Goal: Information Seeking & Learning: Compare options

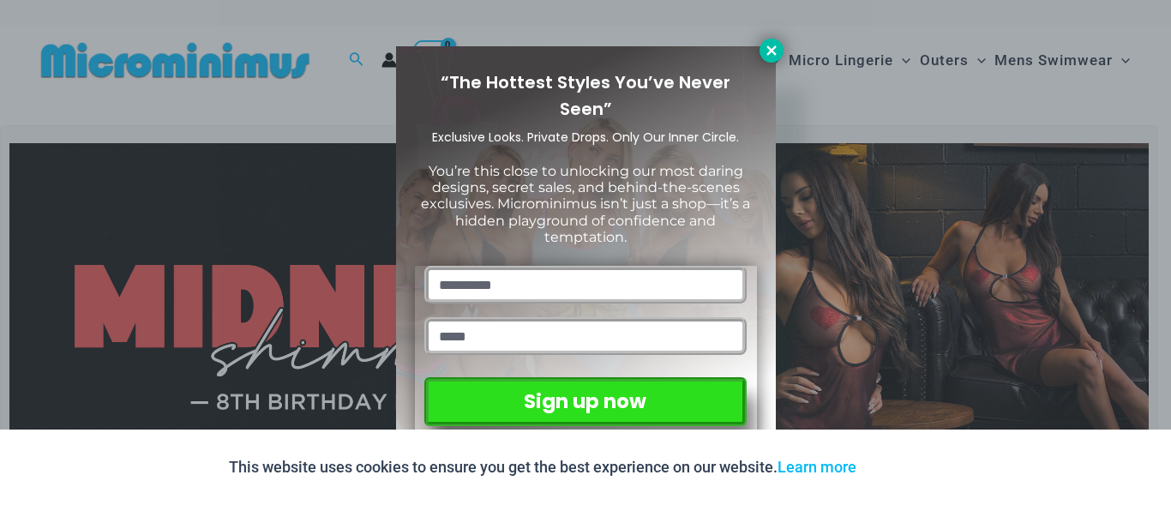
click at [776, 52] on icon at bounding box center [771, 50] width 15 height 15
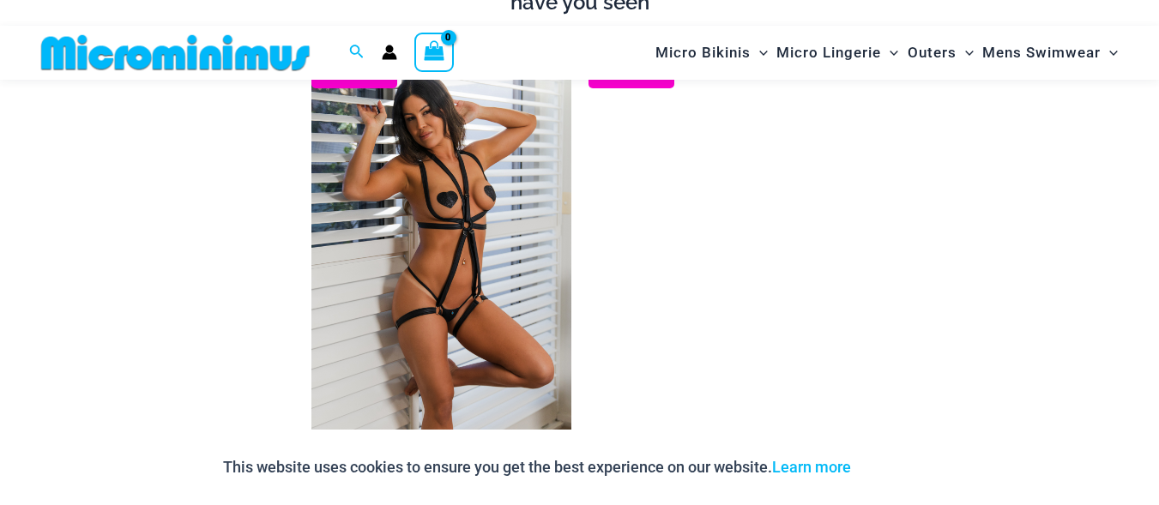
scroll to position [1908, 0]
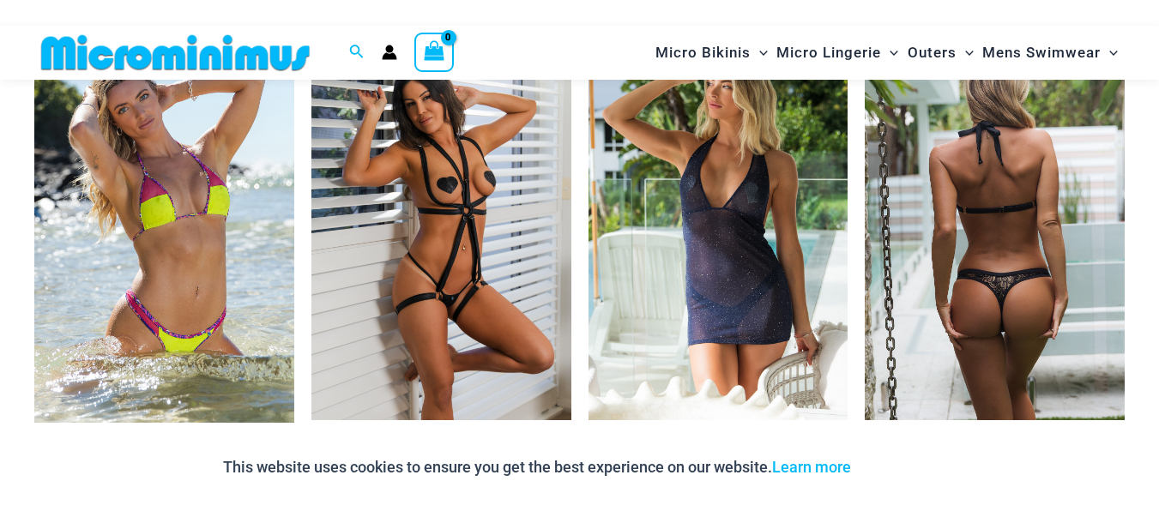
click at [1068, 166] on img at bounding box center [994, 225] width 260 height 389
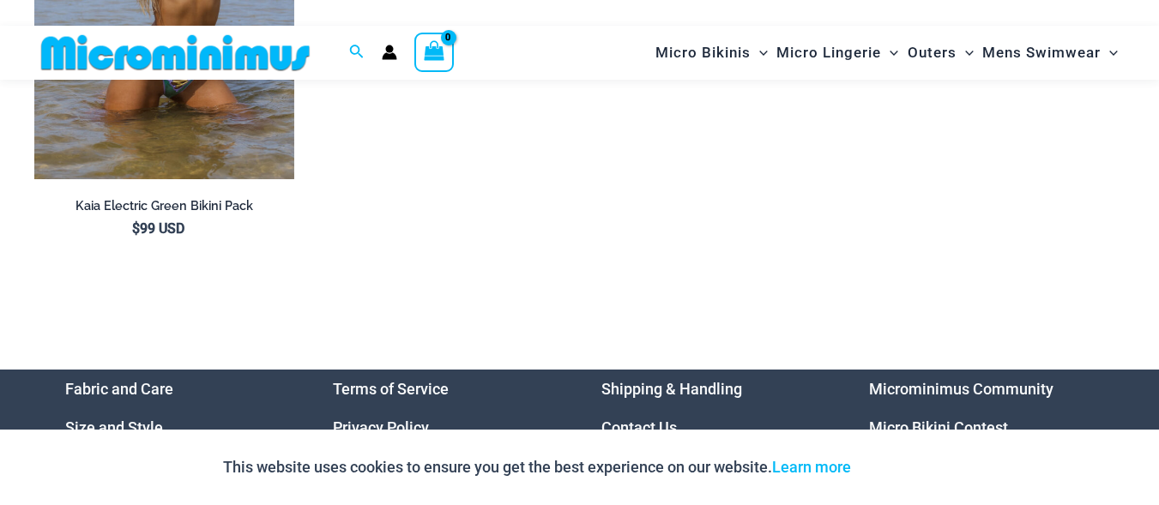
scroll to position [5336, 0]
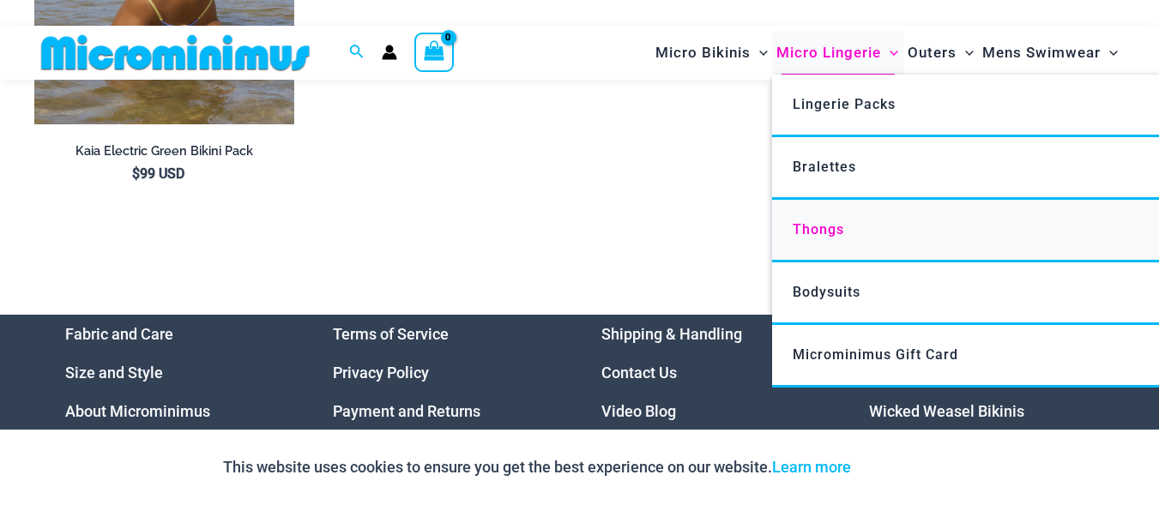
click at [842, 214] on link "Thongs" at bounding box center [1027, 231] width 510 height 63
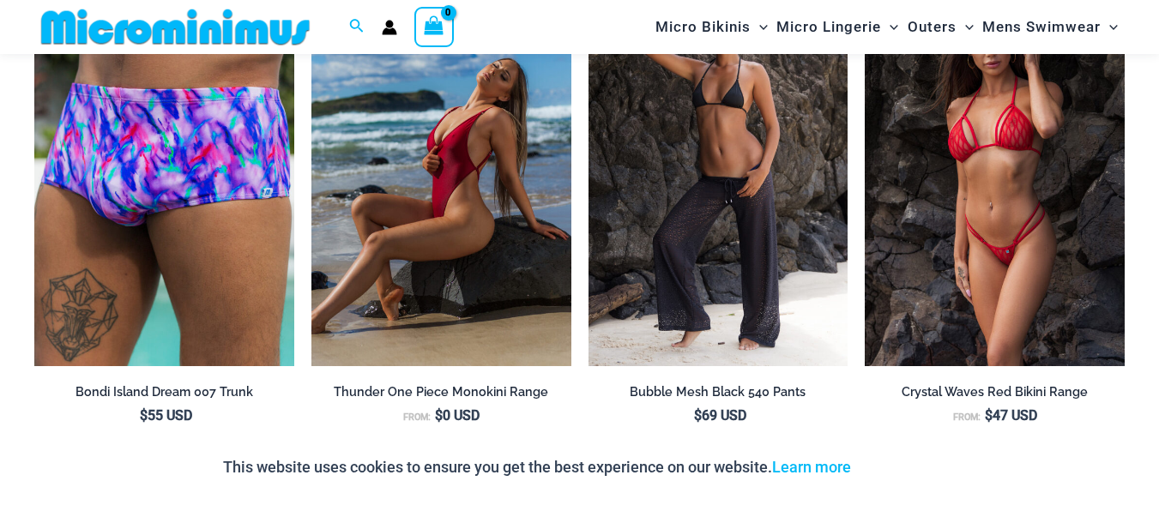
scroll to position [5430, 0]
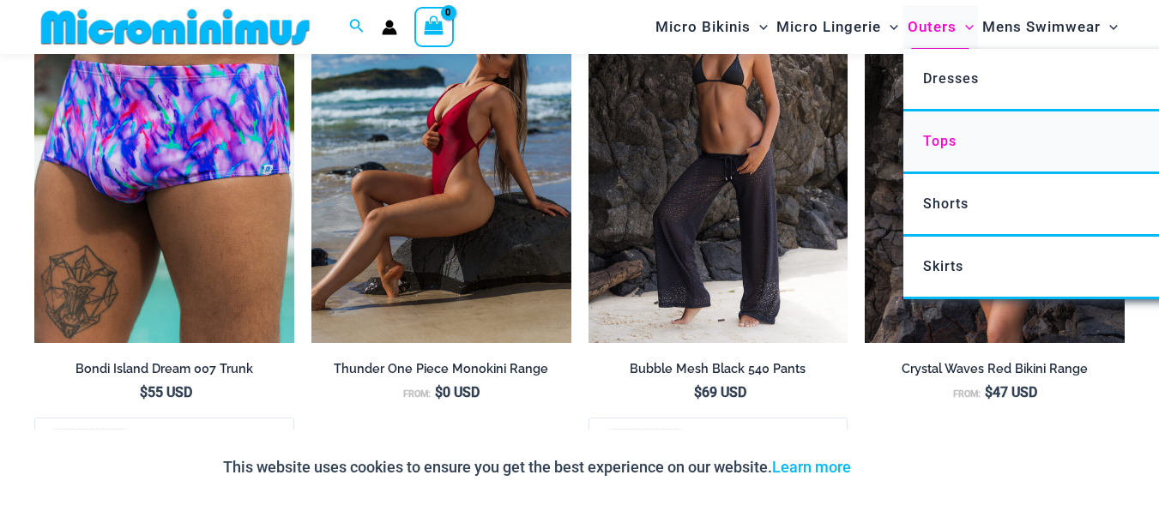
click at [952, 145] on span "Tops" at bounding box center [939, 141] width 33 height 16
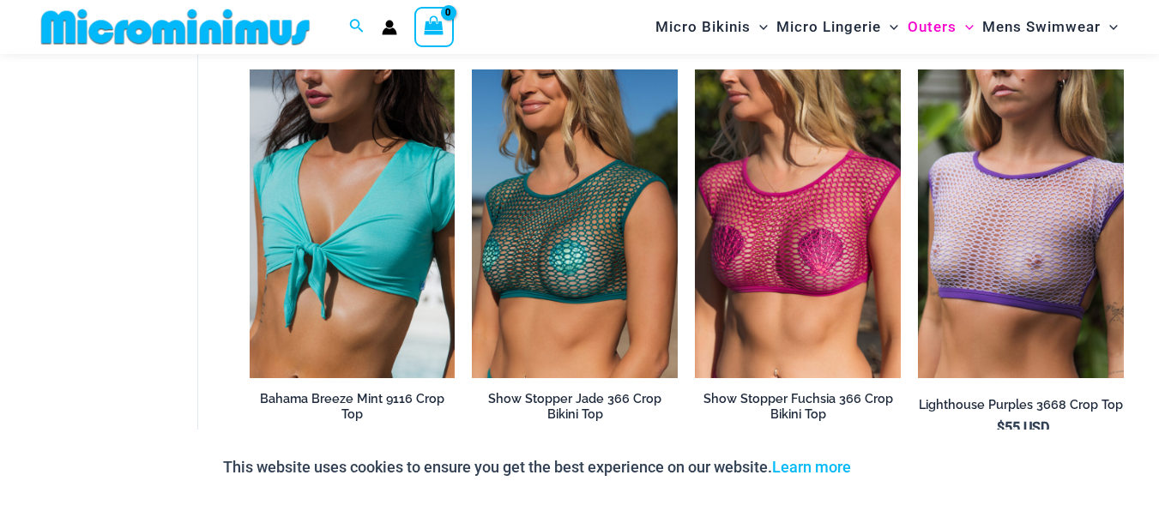
scroll to position [114, 0]
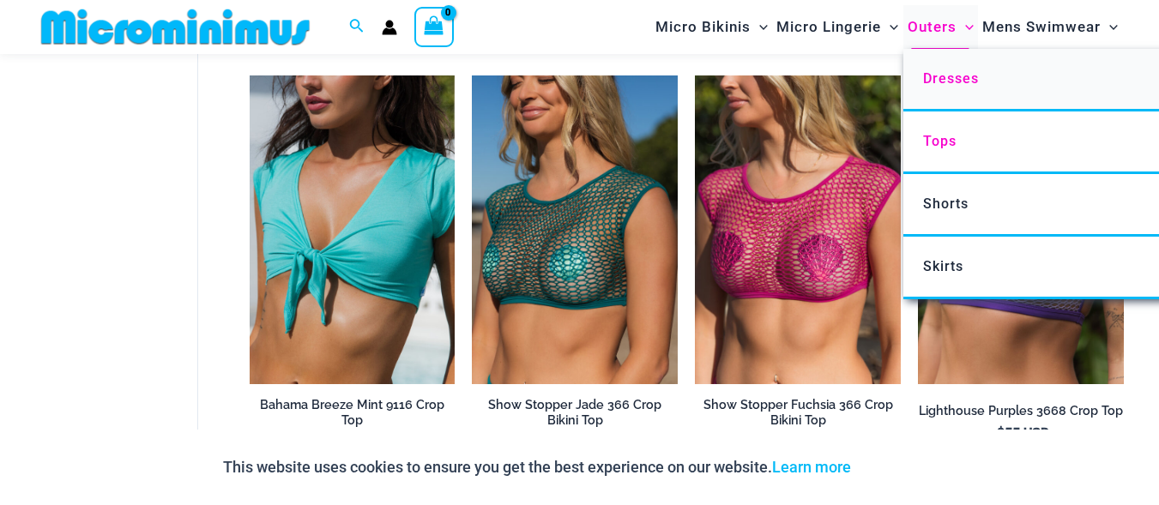
click at [956, 62] on link "Dresses" at bounding box center [1158, 80] width 510 height 63
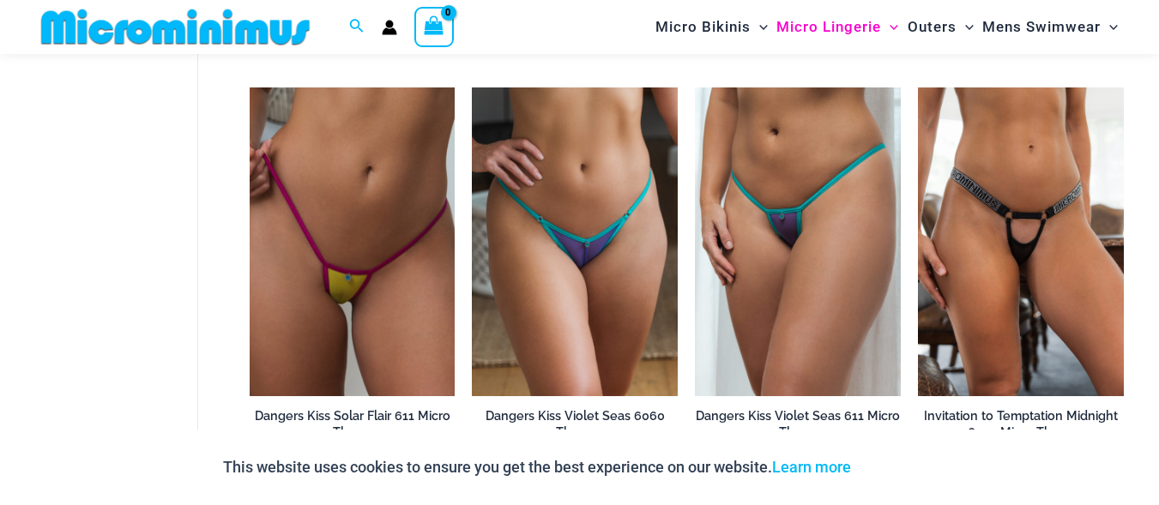
scroll to position [1064, 0]
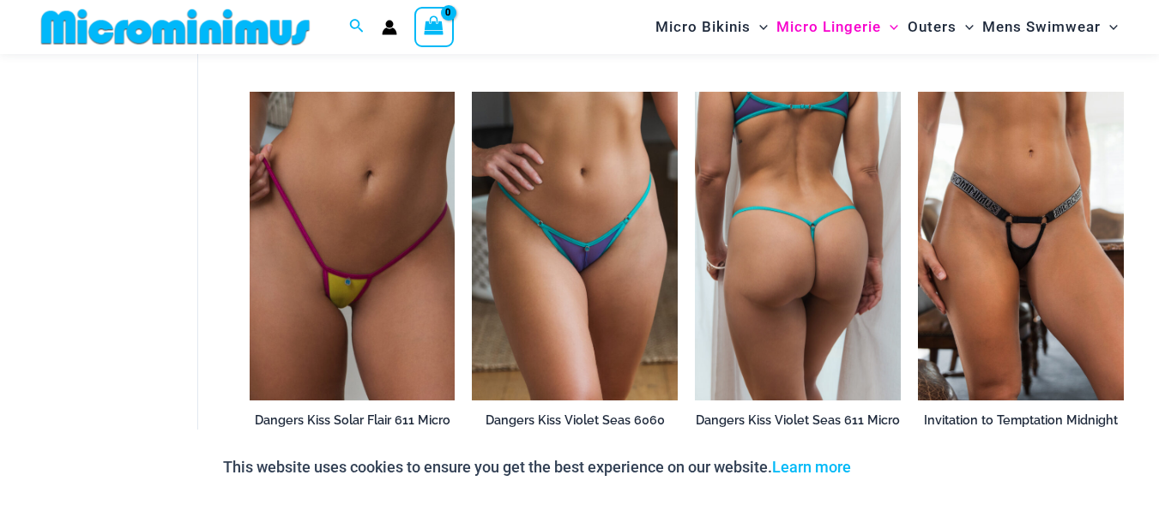
click at [783, 226] on img at bounding box center [798, 246] width 206 height 309
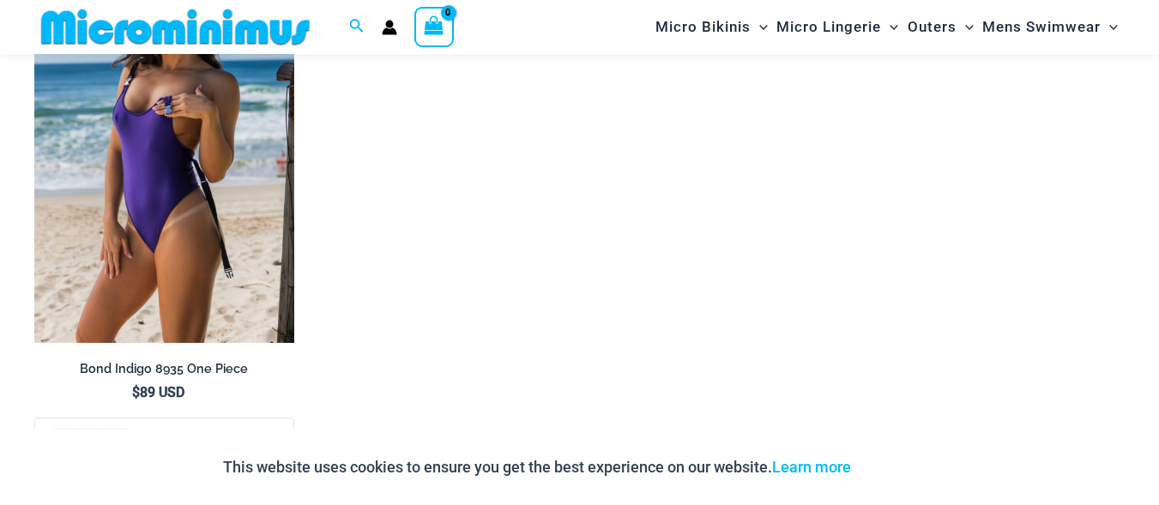
scroll to position [5997, 0]
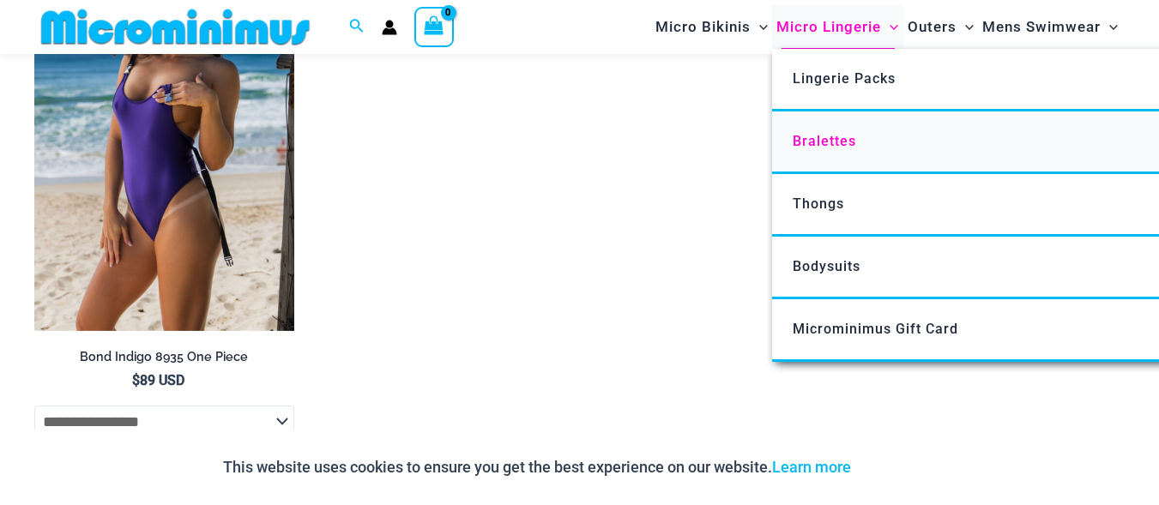
click at [848, 148] on span "Bralettes" at bounding box center [823, 141] width 63 height 16
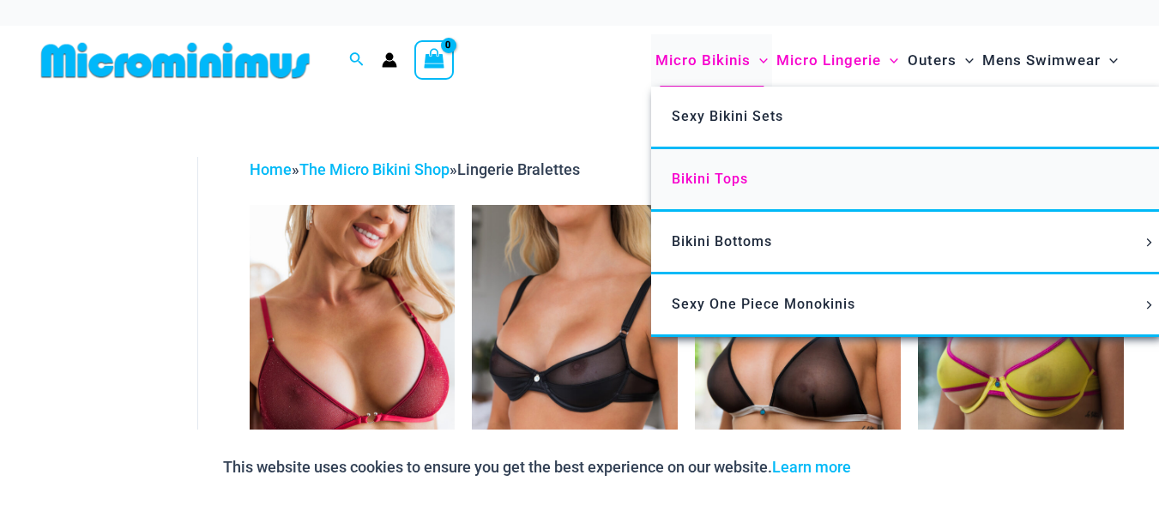
click at [694, 189] on link "Bikini Tops" at bounding box center [906, 180] width 510 height 63
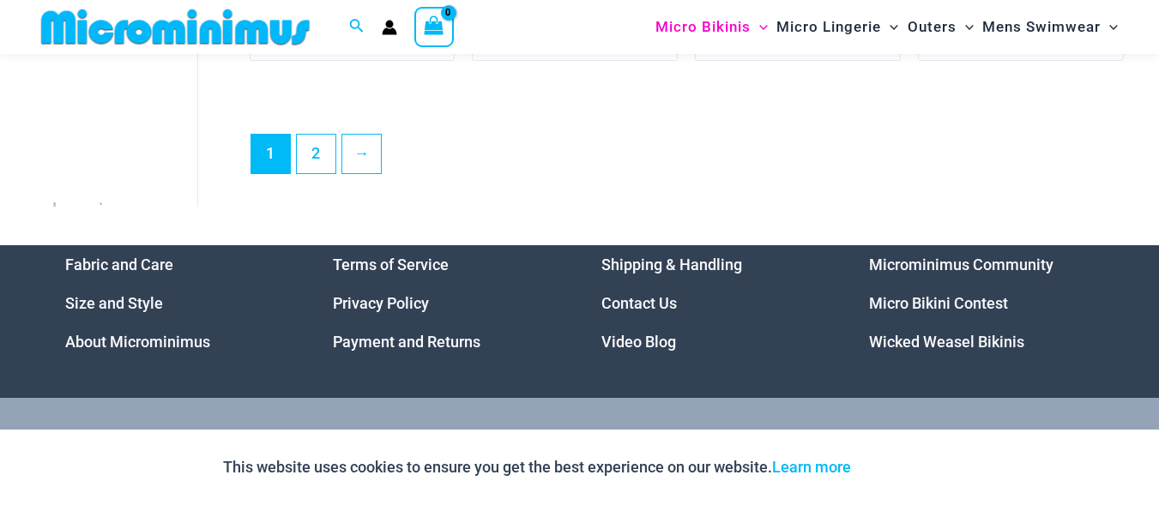
scroll to position [4449, 0]
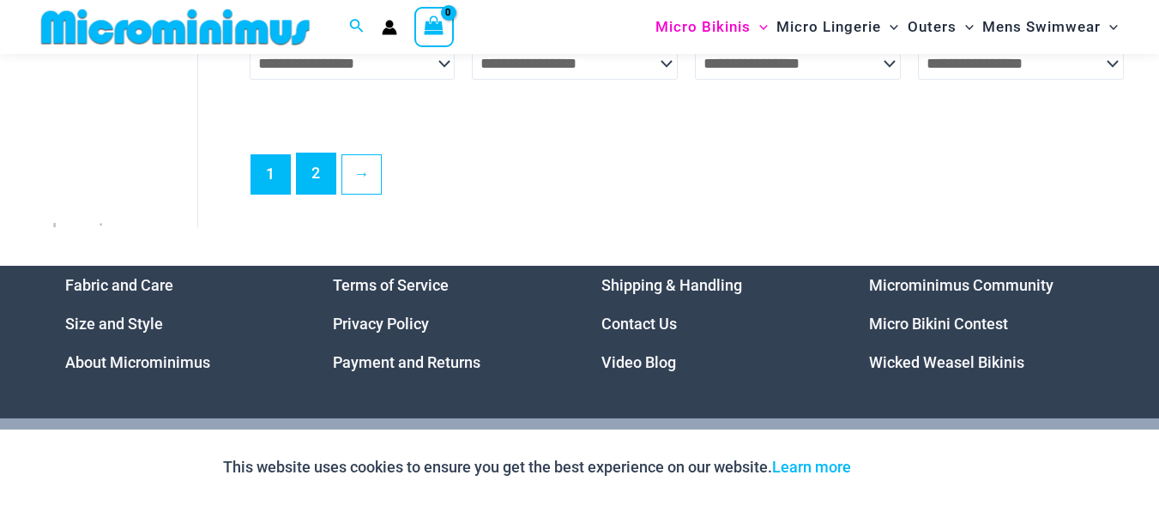
click at [316, 185] on link "2" at bounding box center [316, 174] width 39 height 40
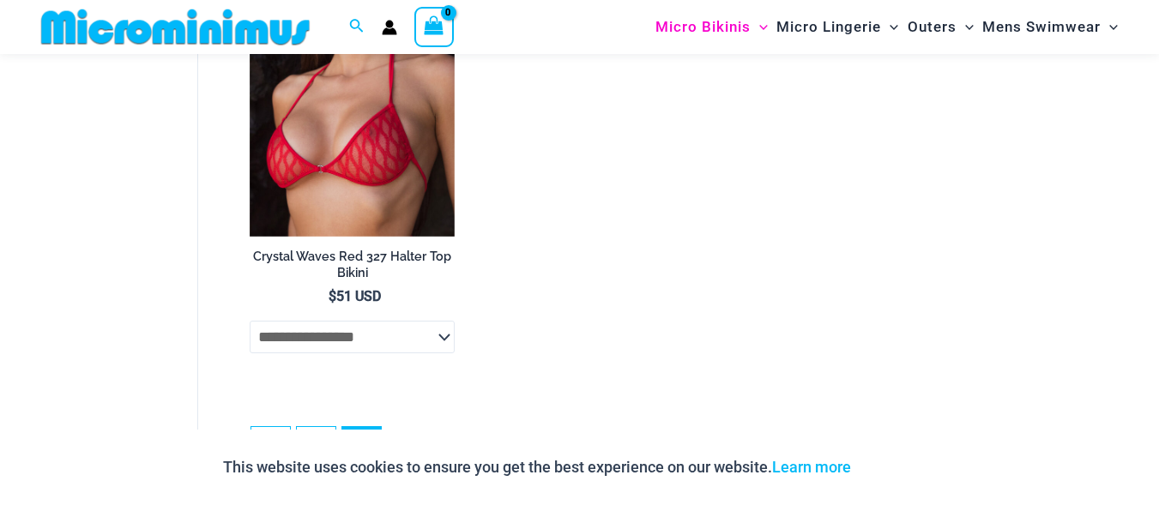
scroll to position [2201, 0]
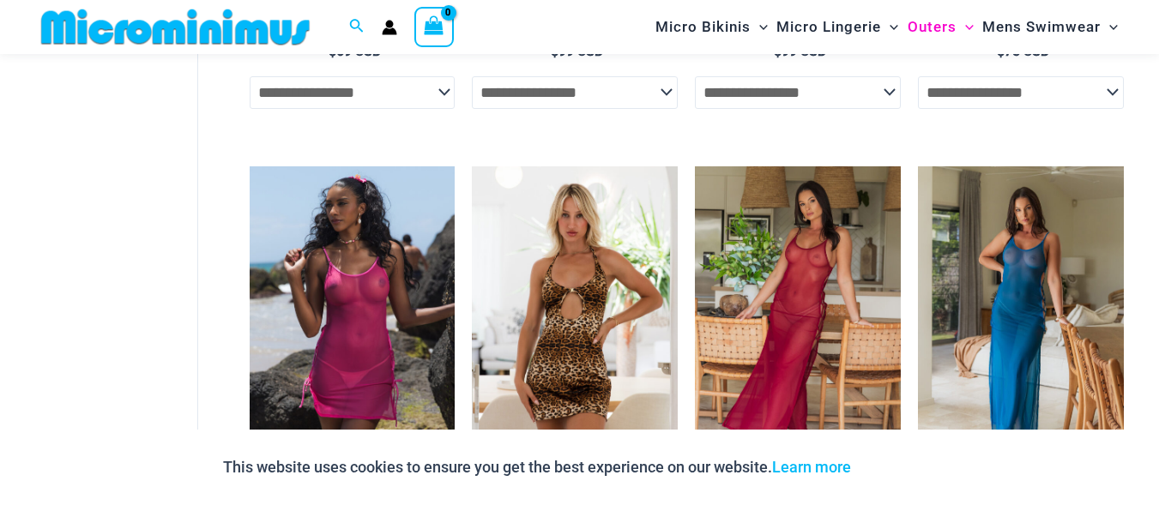
scroll to position [928, 0]
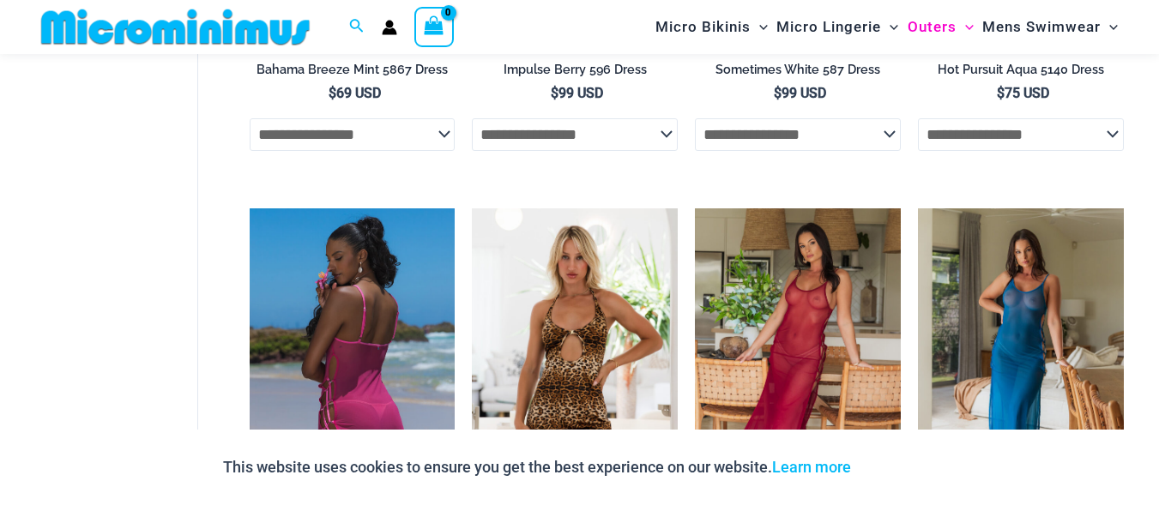
click at [313, 280] on img at bounding box center [353, 362] width 206 height 309
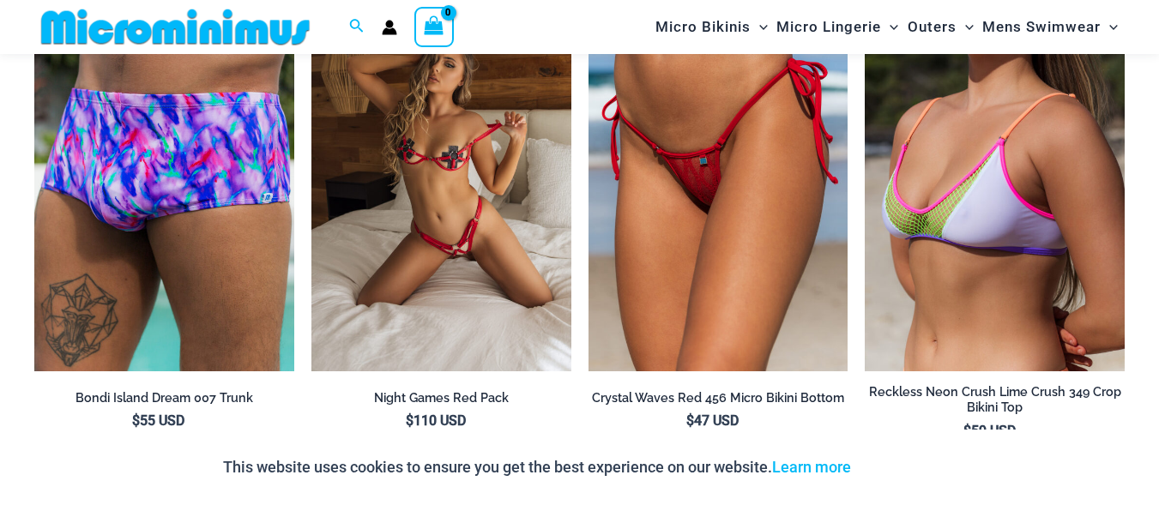
scroll to position [1731, 0]
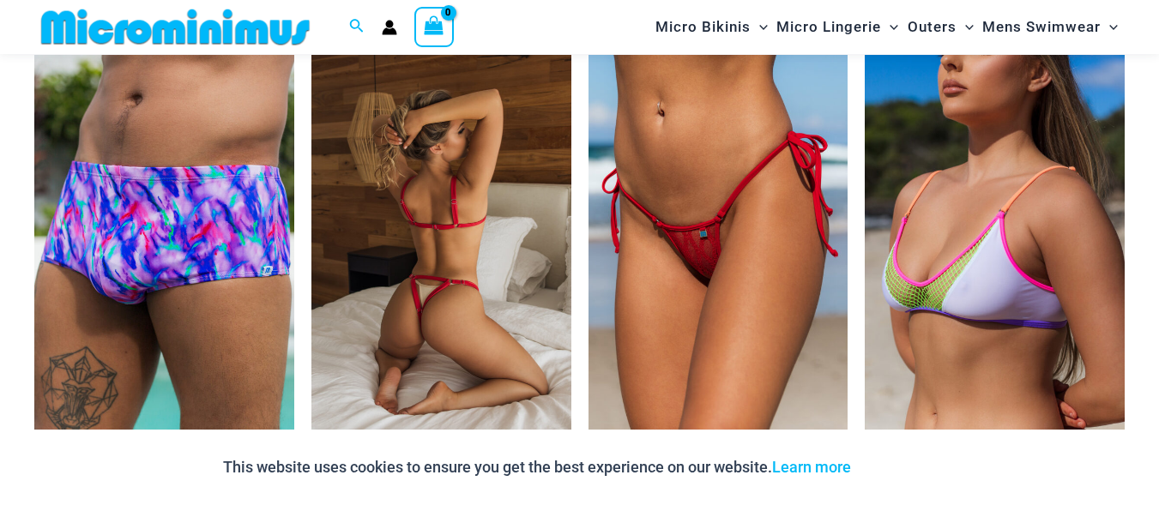
click at [318, 150] on img at bounding box center [441, 249] width 260 height 389
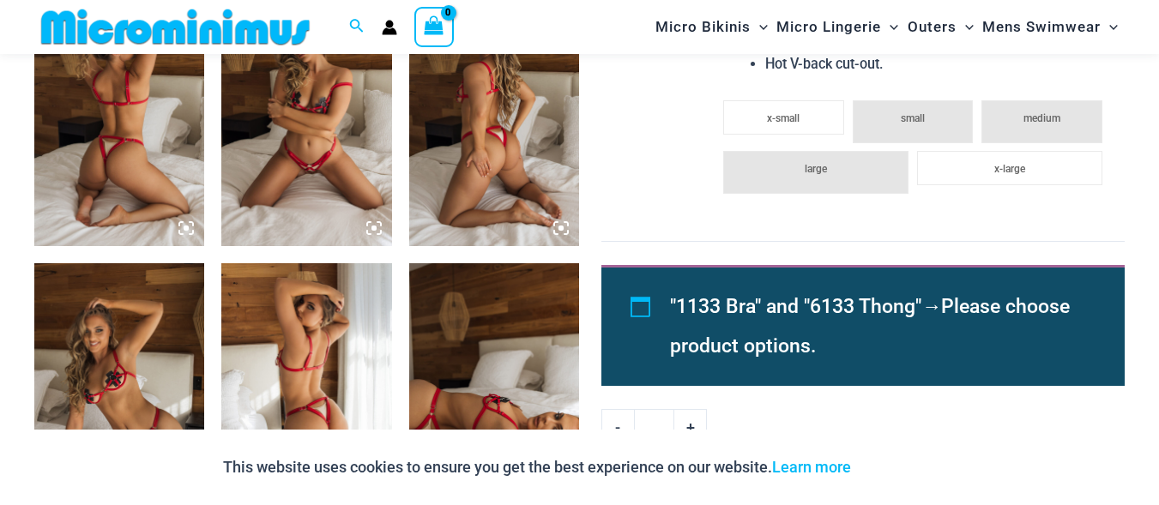
scroll to position [990, 0]
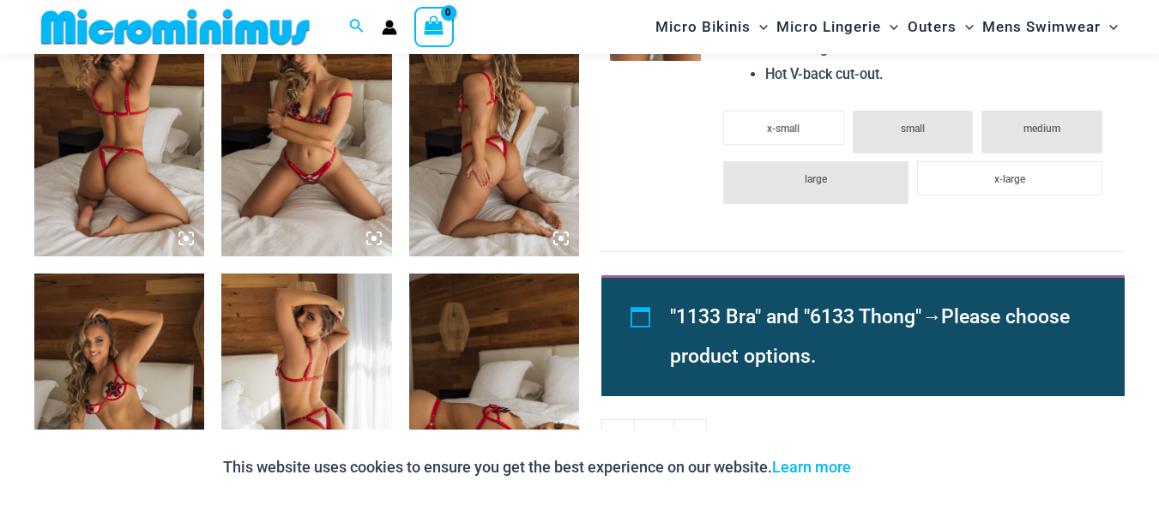
click at [136, 130] on img at bounding box center [119, 130] width 170 height 256
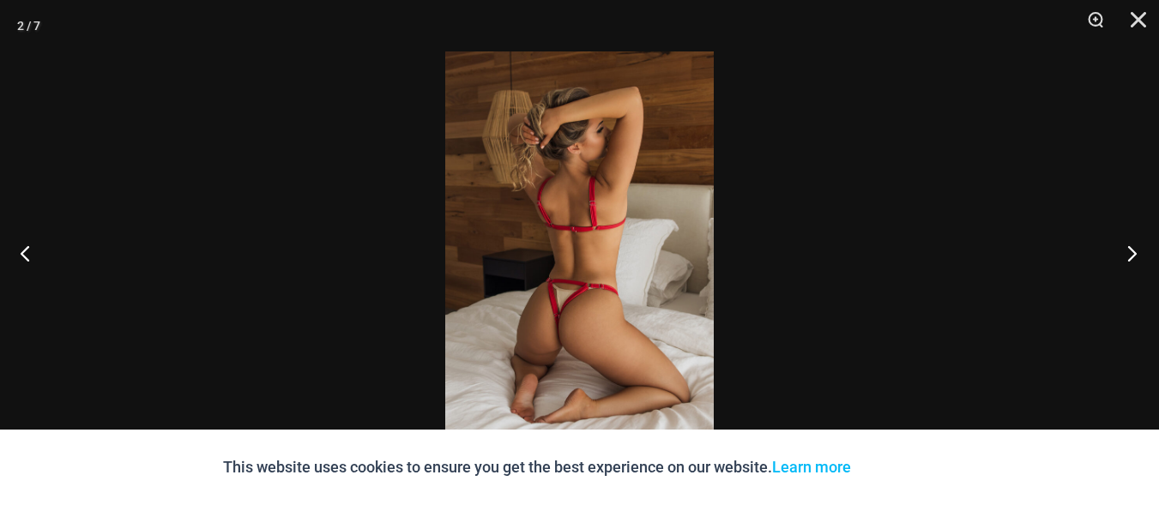
click at [1135, 255] on button "Next" at bounding box center [1126, 253] width 64 height 86
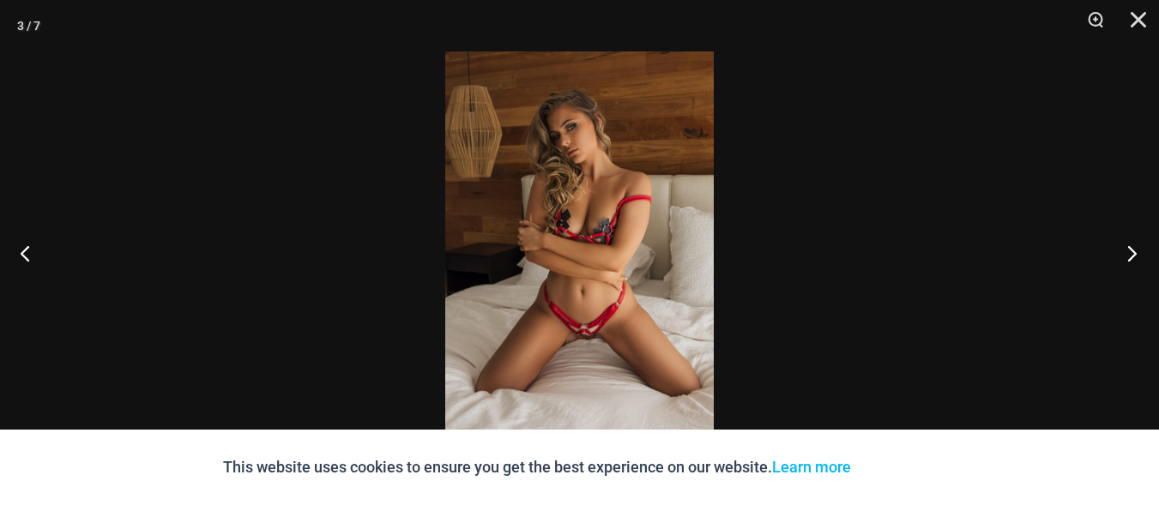
click at [1135, 255] on button "Next" at bounding box center [1126, 253] width 64 height 86
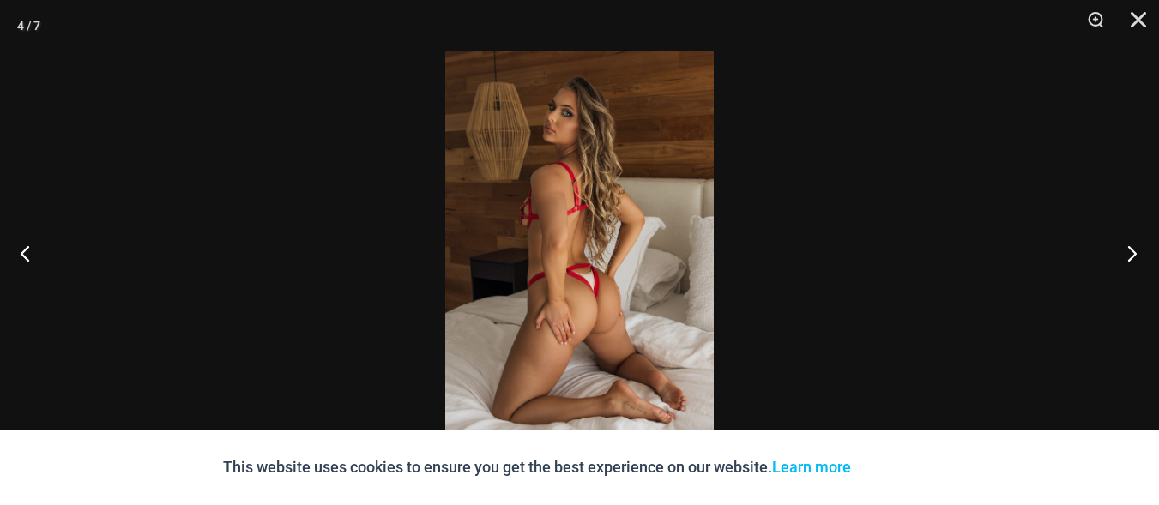
click at [1135, 255] on button "Next" at bounding box center [1126, 253] width 64 height 86
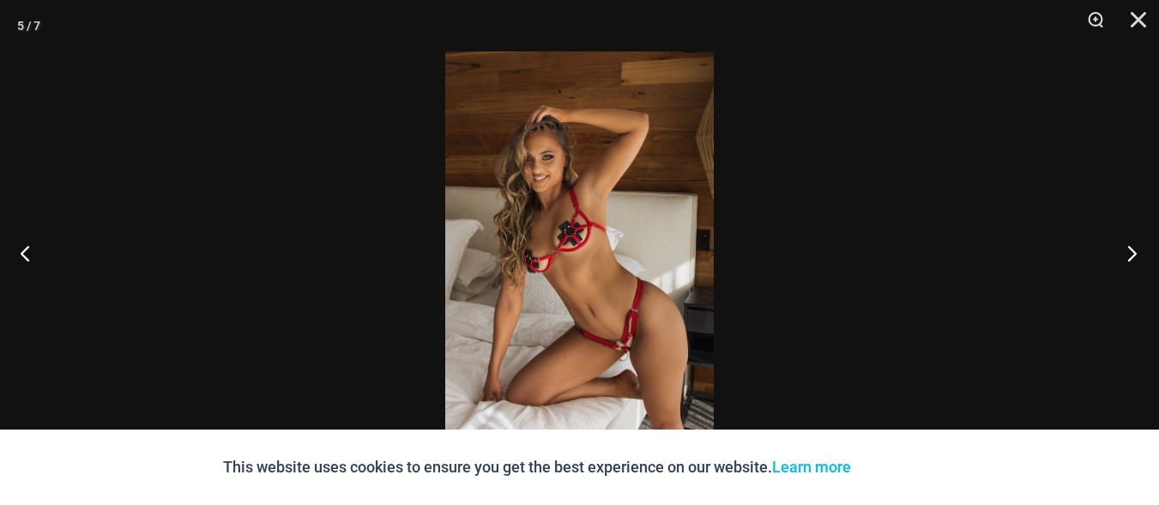
click at [1135, 255] on button "Next" at bounding box center [1126, 253] width 64 height 86
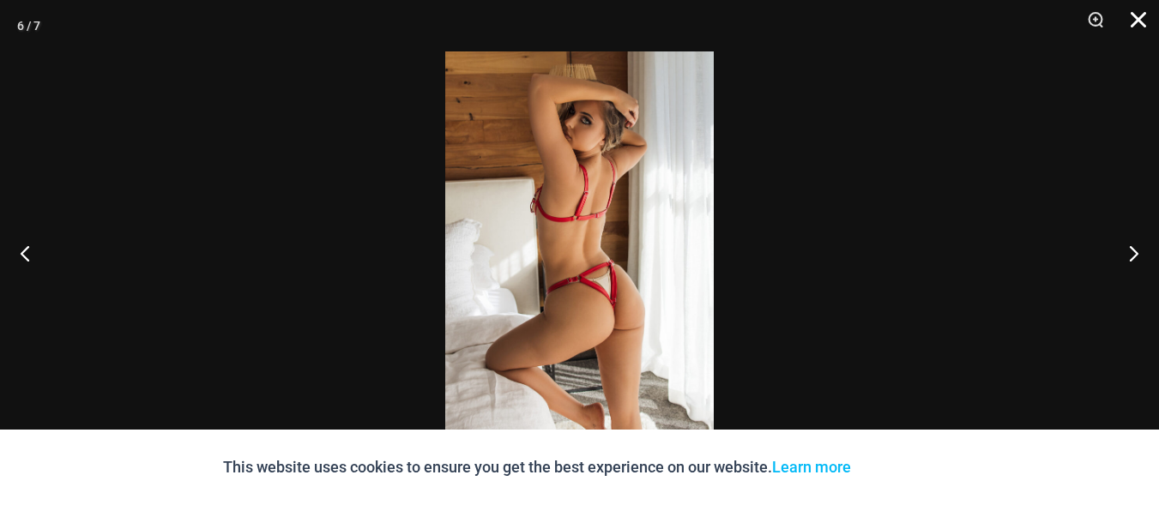
click at [1137, 15] on button "Close" at bounding box center [1132, 25] width 43 height 51
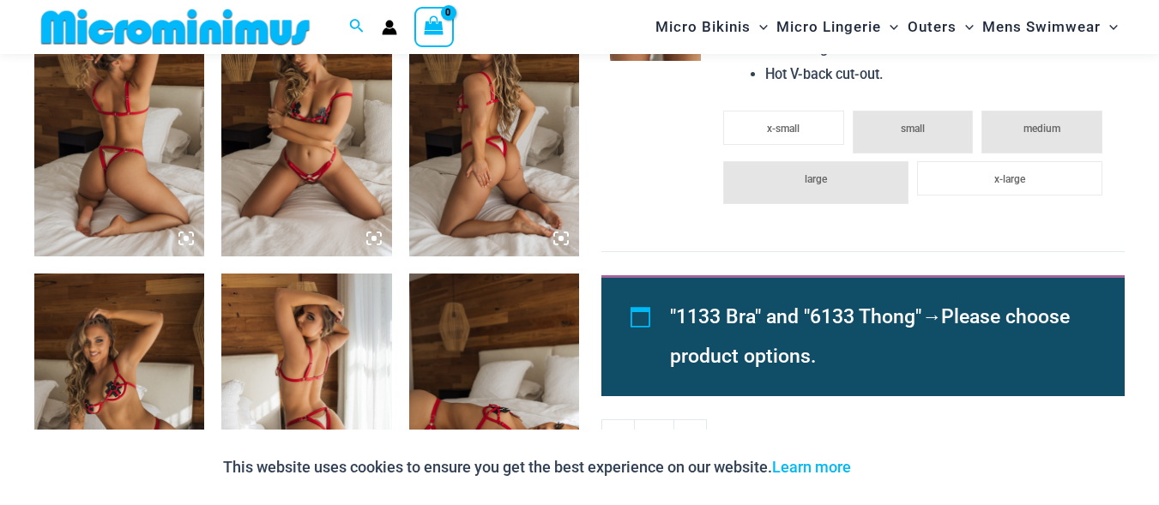
scroll to position [0, 0]
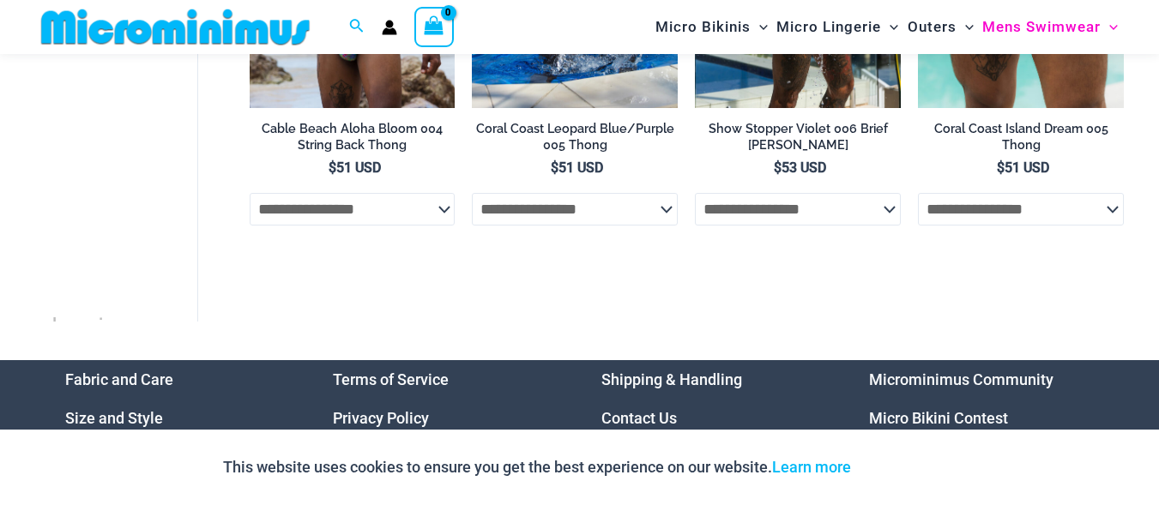
scroll to position [864, 0]
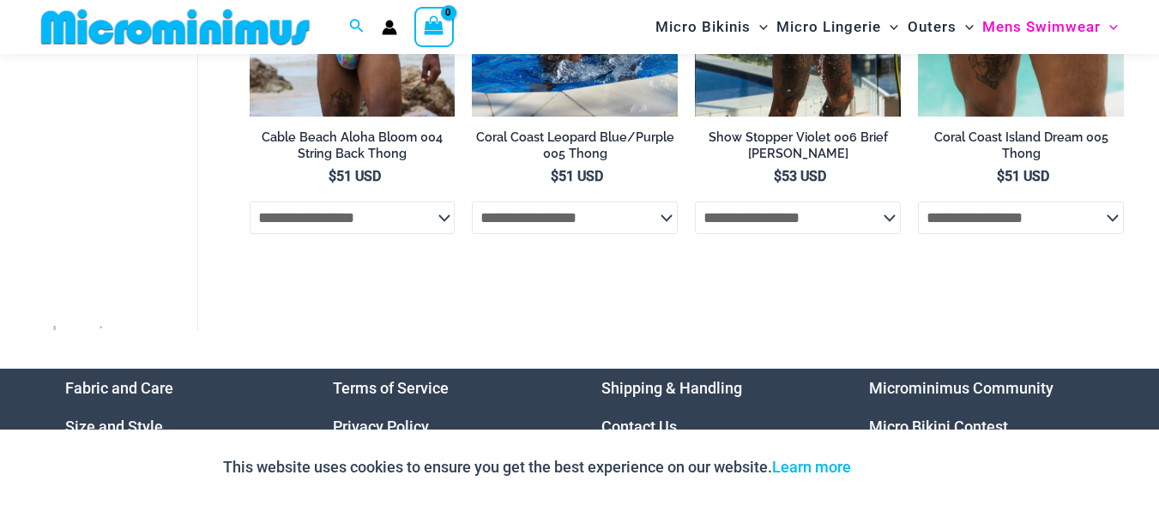
drag, startPoint x: 1157, startPoint y: 359, endPoint x: 1169, endPoint y: 279, distance: 81.5
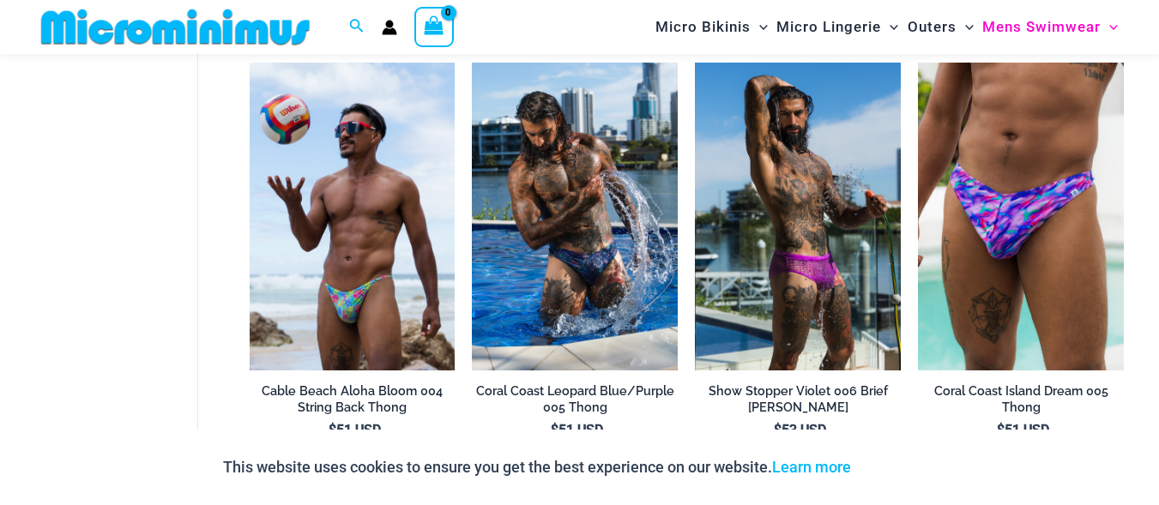
scroll to position [555, 0]
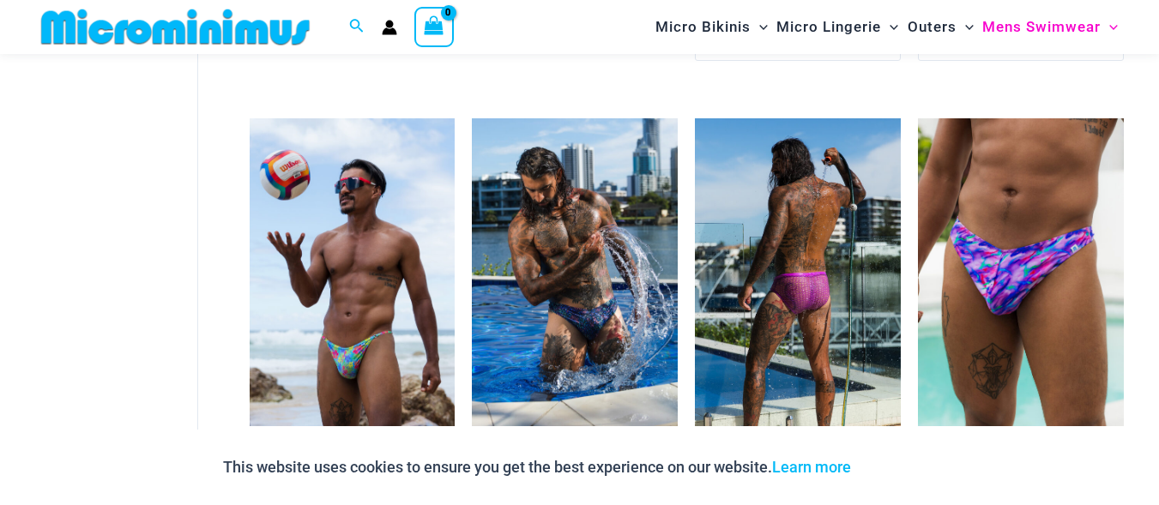
click at [786, 270] on img at bounding box center [798, 272] width 206 height 309
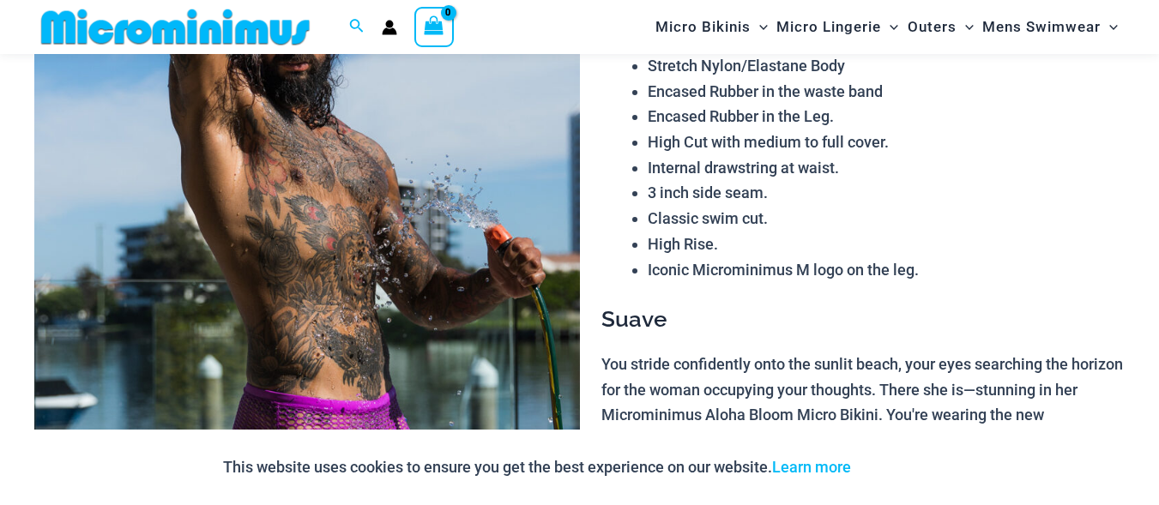
scroll to position [282, 0]
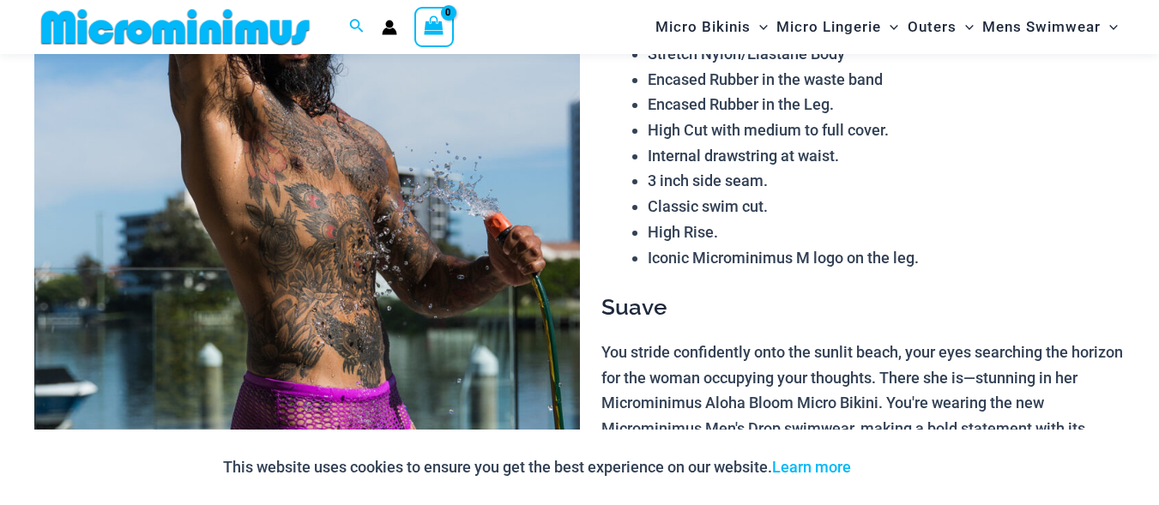
click at [319, 122] on img at bounding box center [306, 282] width 545 height 817
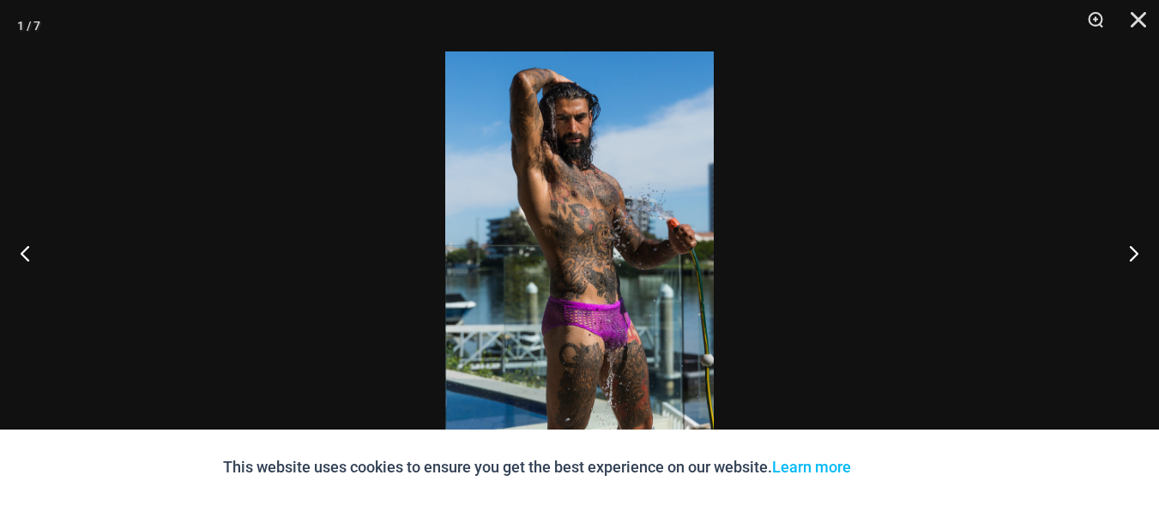
click at [620, 335] on img at bounding box center [579, 252] width 268 height 402
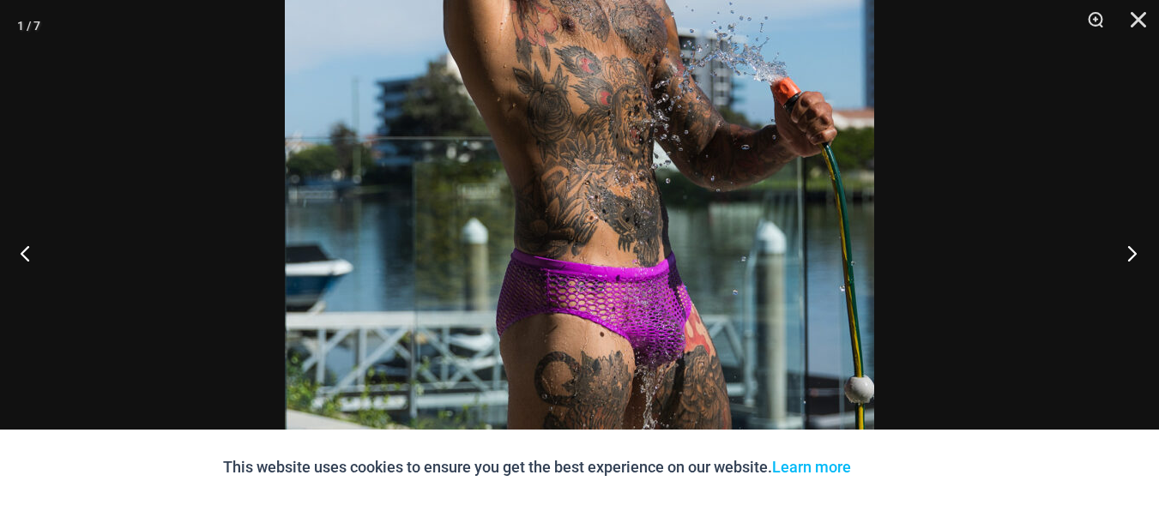
click at [1130, 257] on button "Next" at bounding box center [1126, 253] width 64 height 86
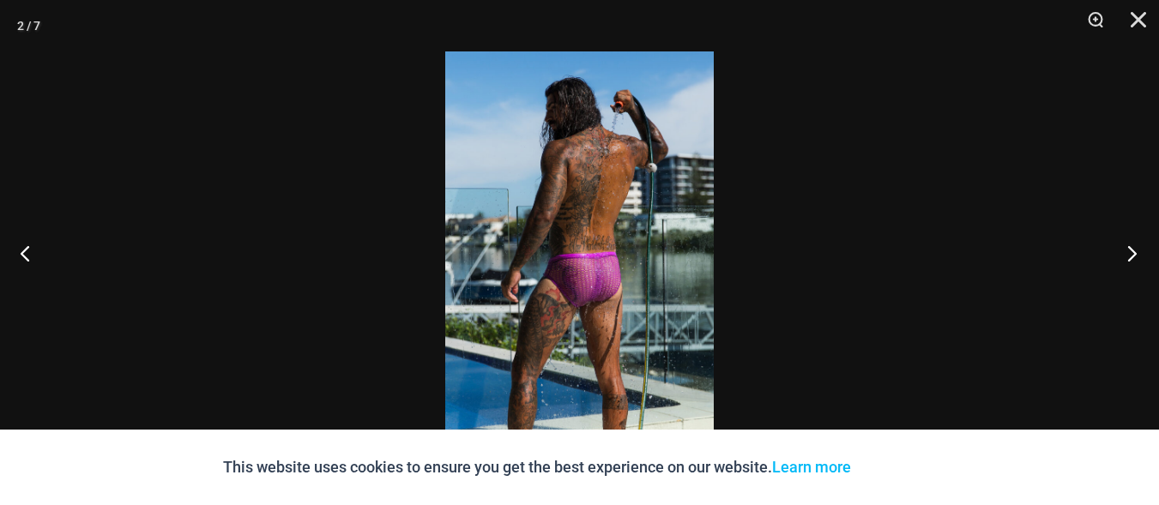
click at [1130, 257] on button "Next" at bounding box center [1126, 253] width 64 height 86
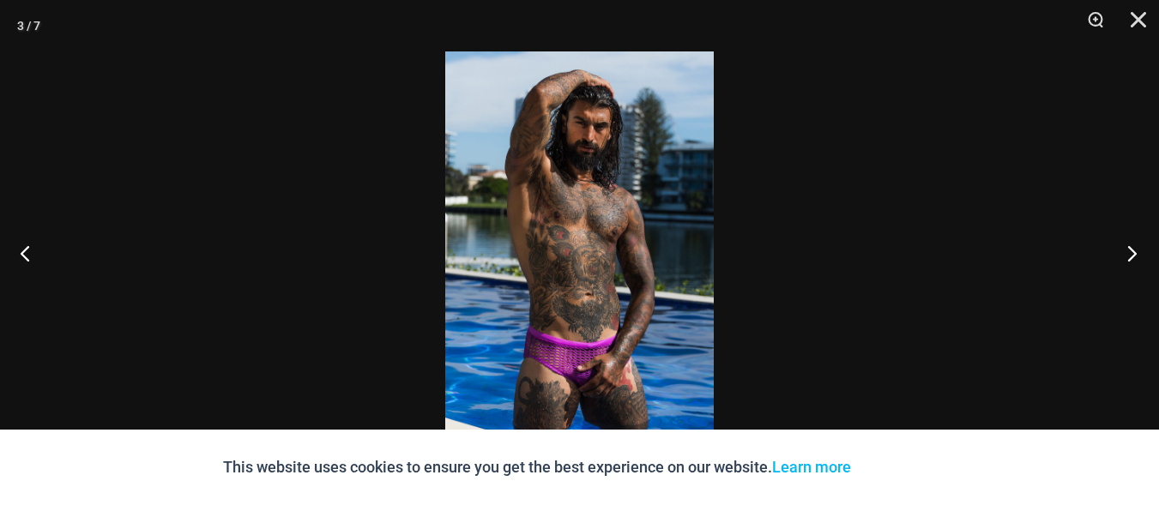
click at [1130, 257] on button "Next" at bounding box center [1126, 253] width 64 height 86
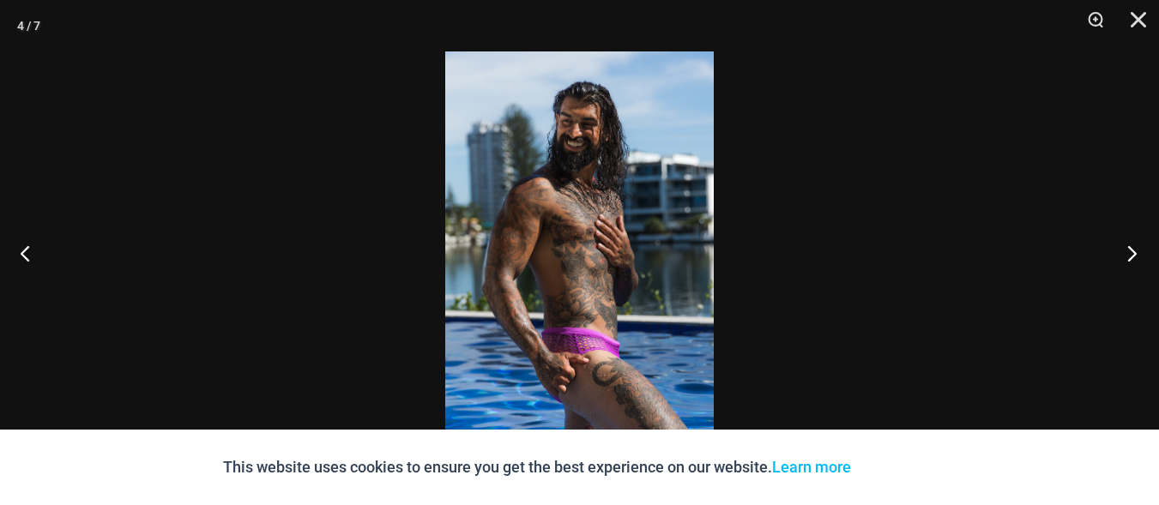
click at [1130, 257] on button "Next" at bounding box center [1126, 253] width 64 height 86
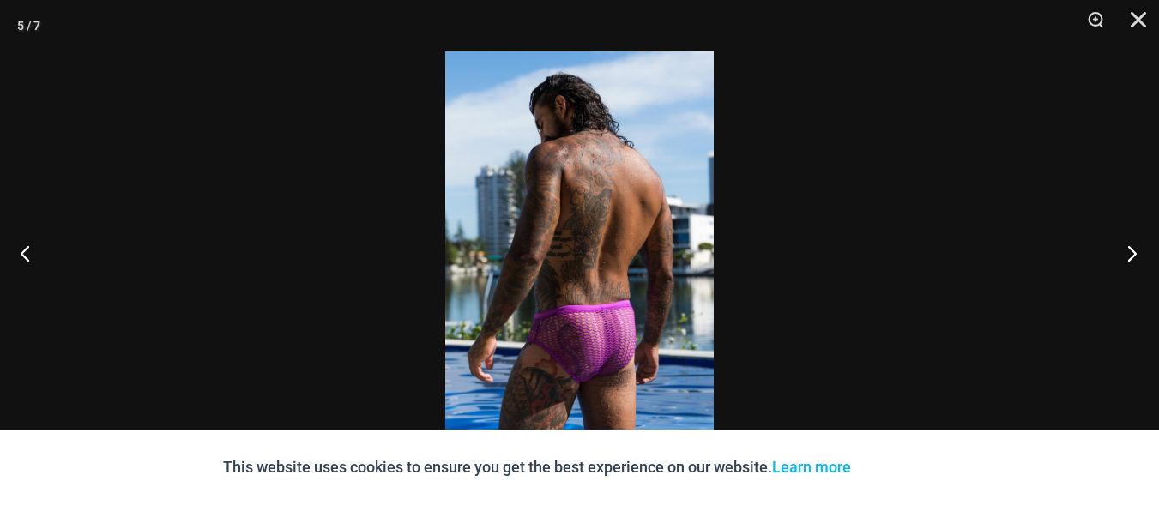
click at [1130, 257] on button "Next" at bounding box center [1126, 253] width 64 height 86
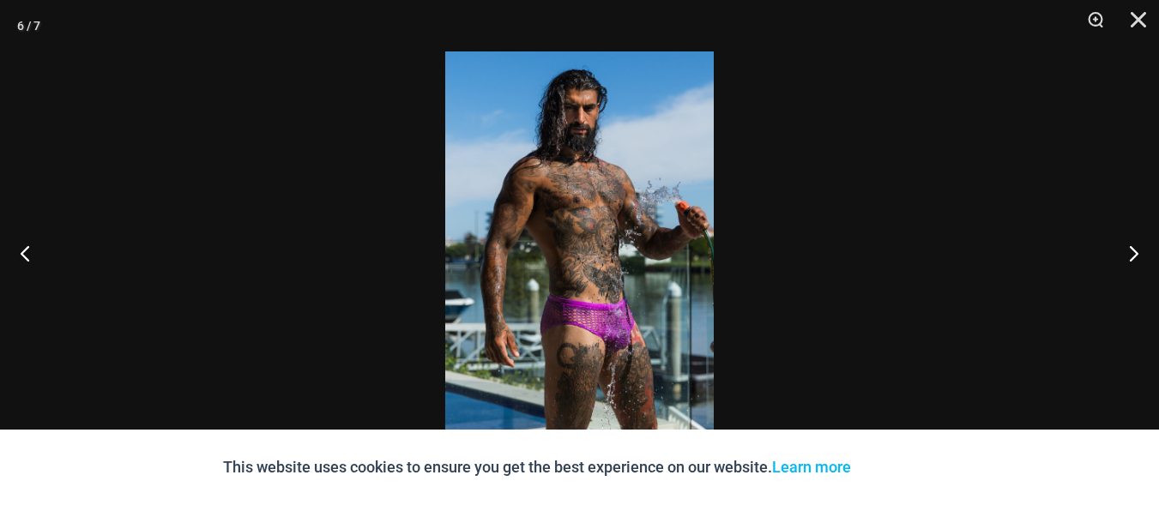
click at [629, 341] on img at bounding box center [579, 252] width 268 height 402
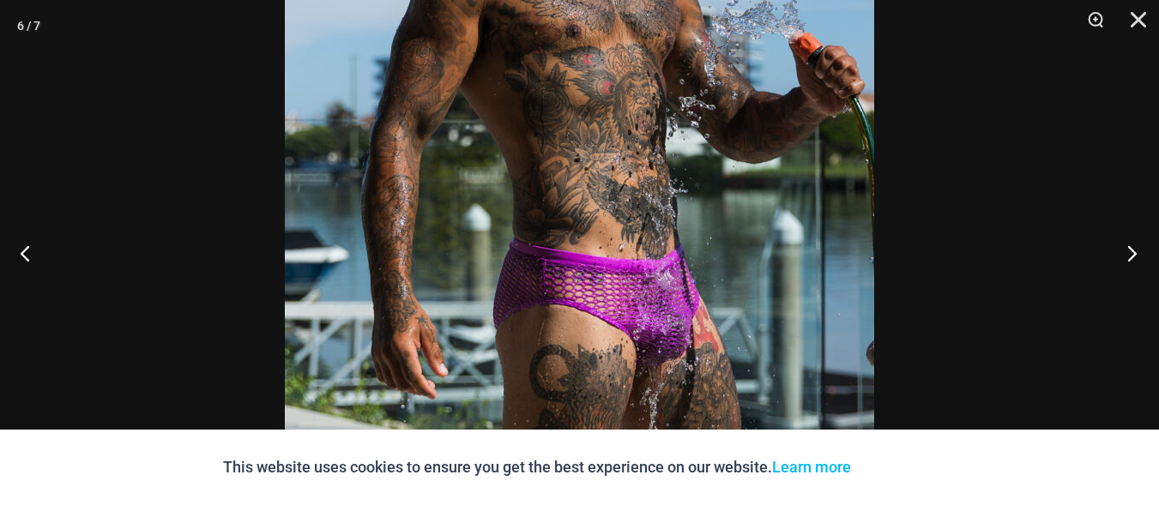
click at [1149, 250] on button "Next" at bounding box center [1126, 253] width 64 height 86
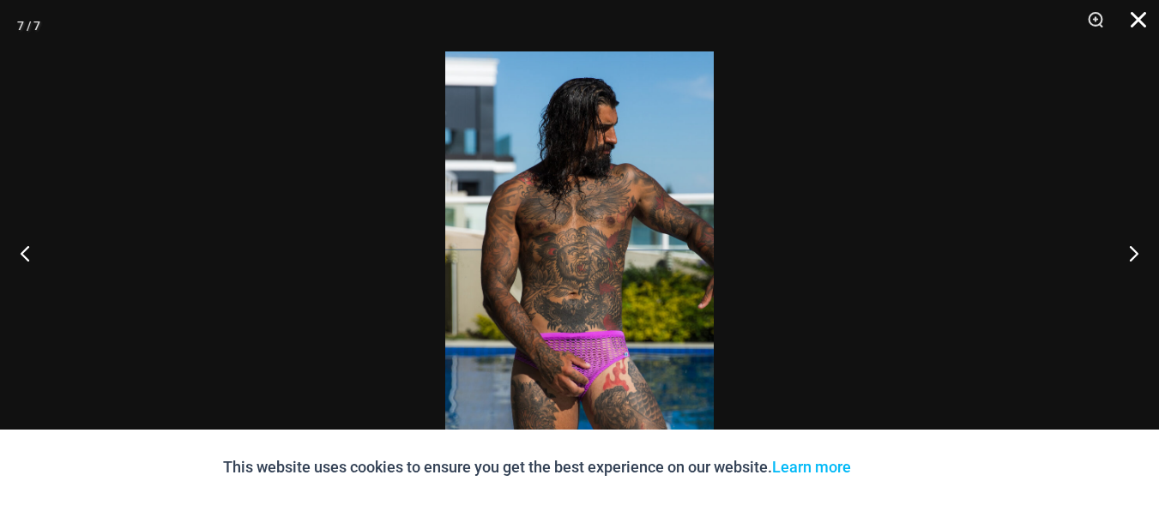
click at [1141, 19] on button "Close" at bounding box center [1132, 25] width 43 height 51
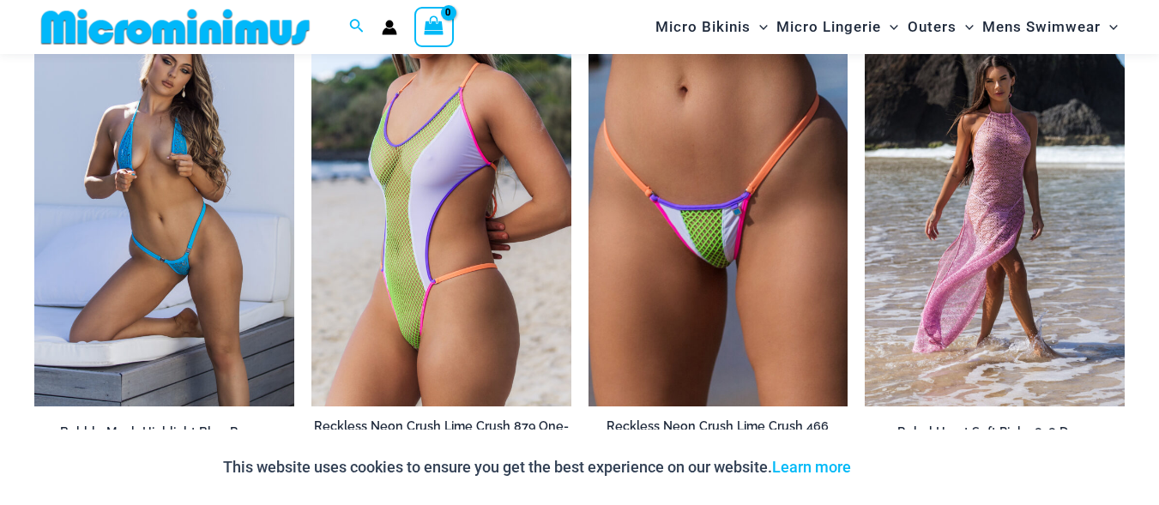
scroll to position [3640, 0]
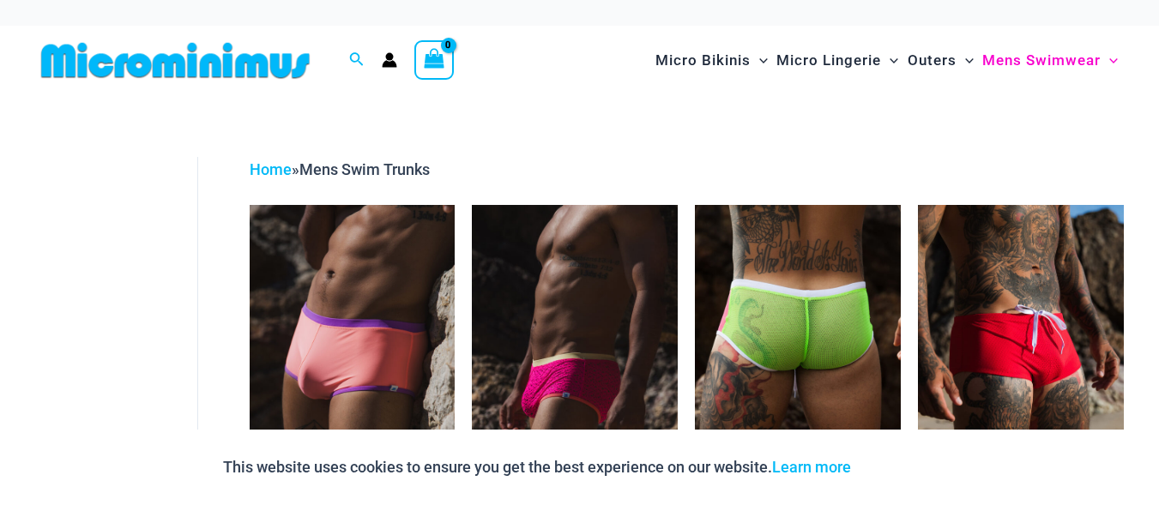
click at [792, 284] on img at bounding box center [798, 359] width 206 height 309
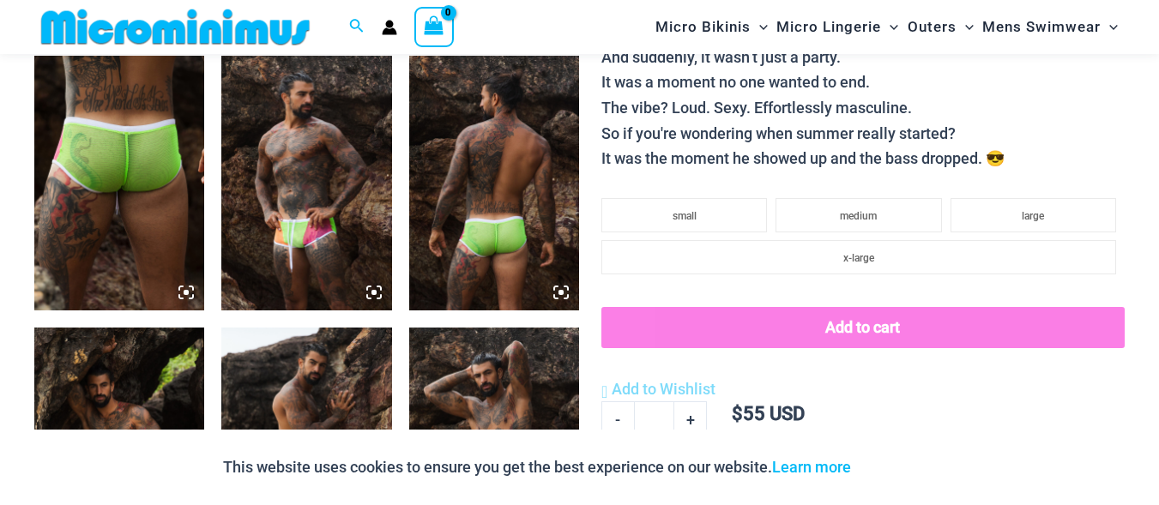
scroll to position [946, 0]
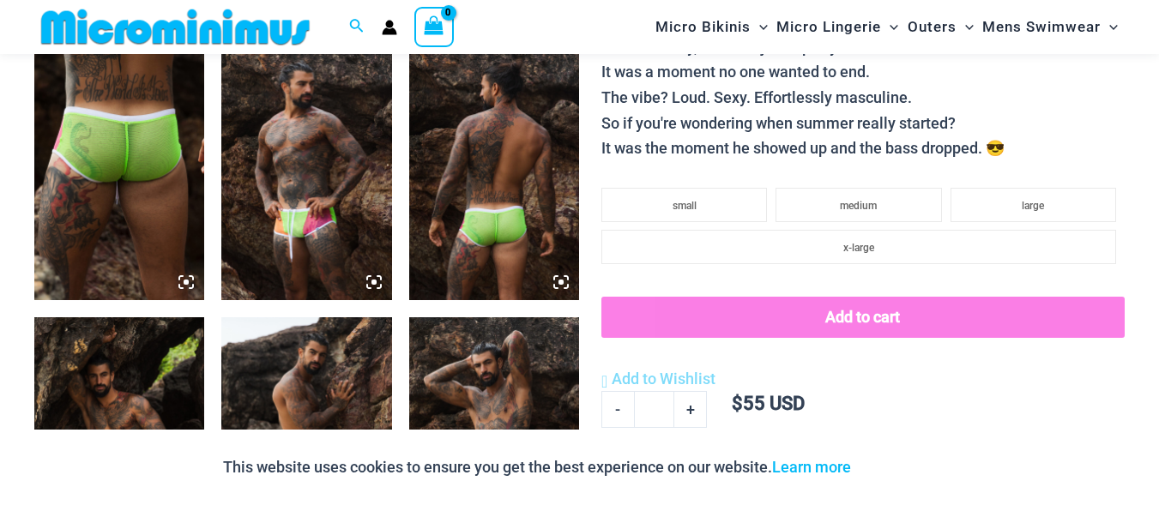
click at [384, 151] on img at bounding box center [306, 173] width 170 height 256
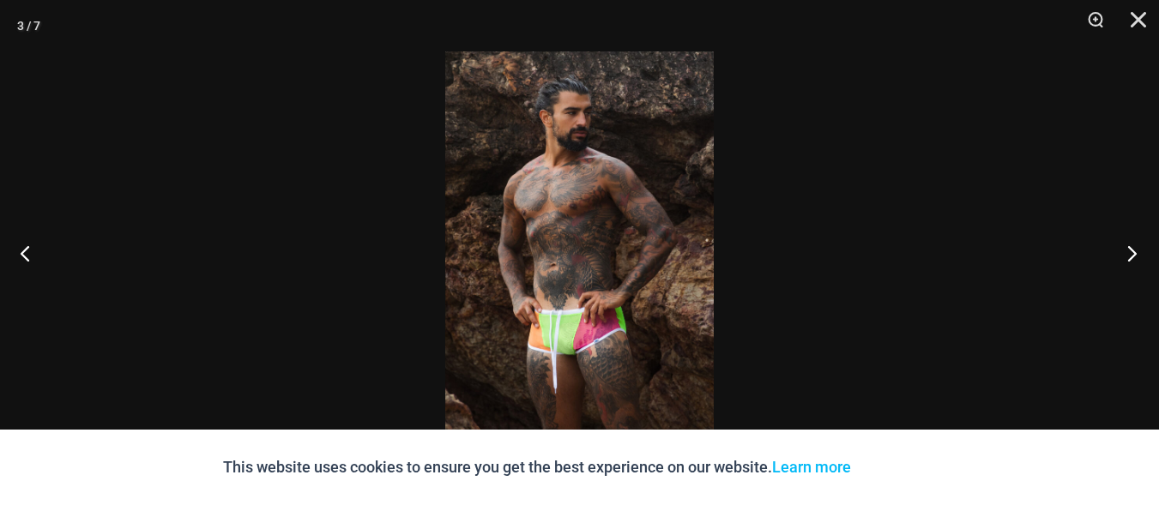
click at [1123, 238] on button "Next" at bounding box center [1126, 253] width 64 height 86
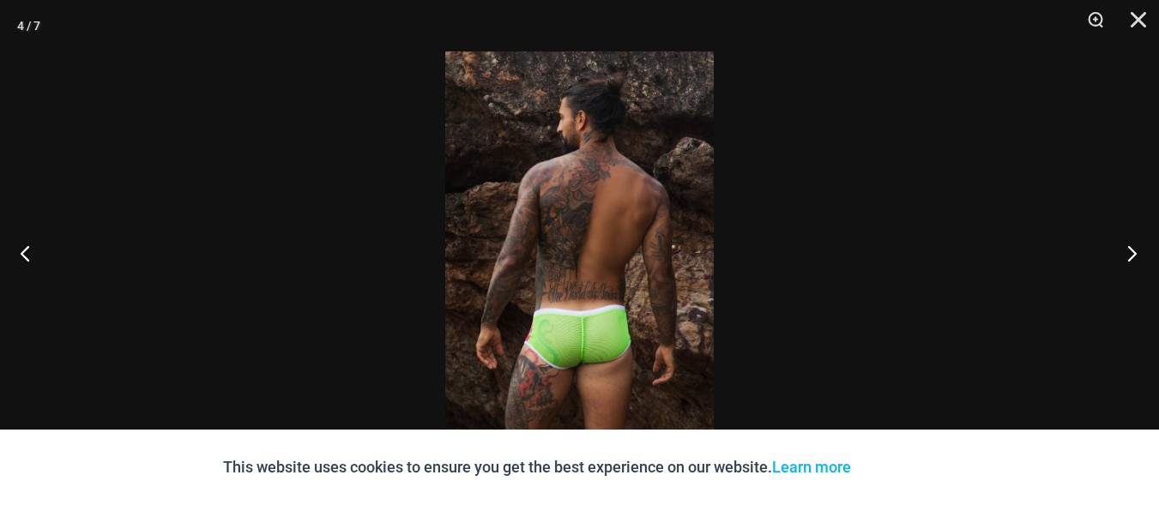
click at [1123, 238] on button "Next" at bounding box center [1126, 253] width 64 height 86
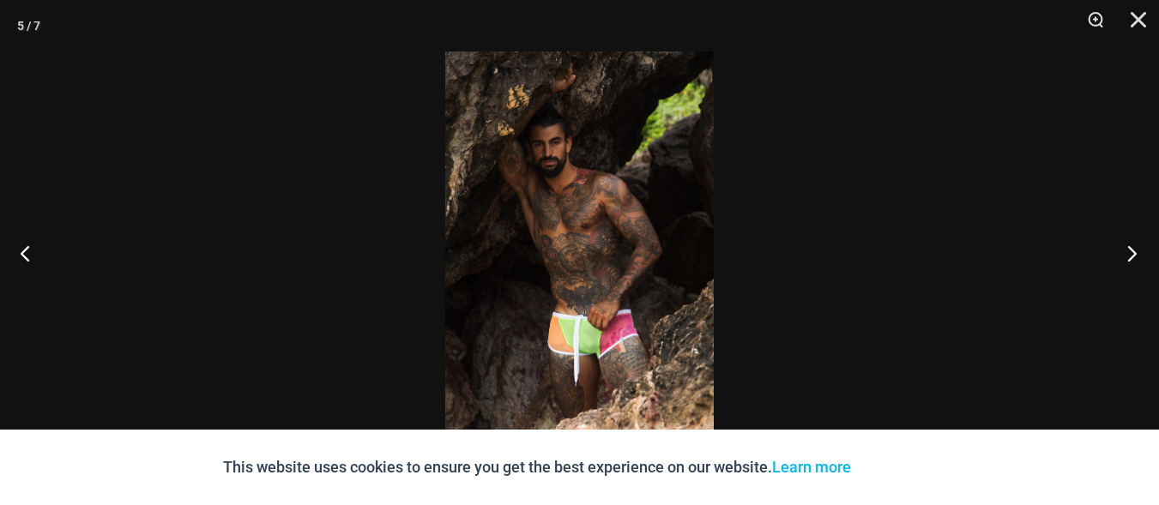
click at [1123, 238] on button "Next" at bounding box center [1126, 253] width 64 height 86
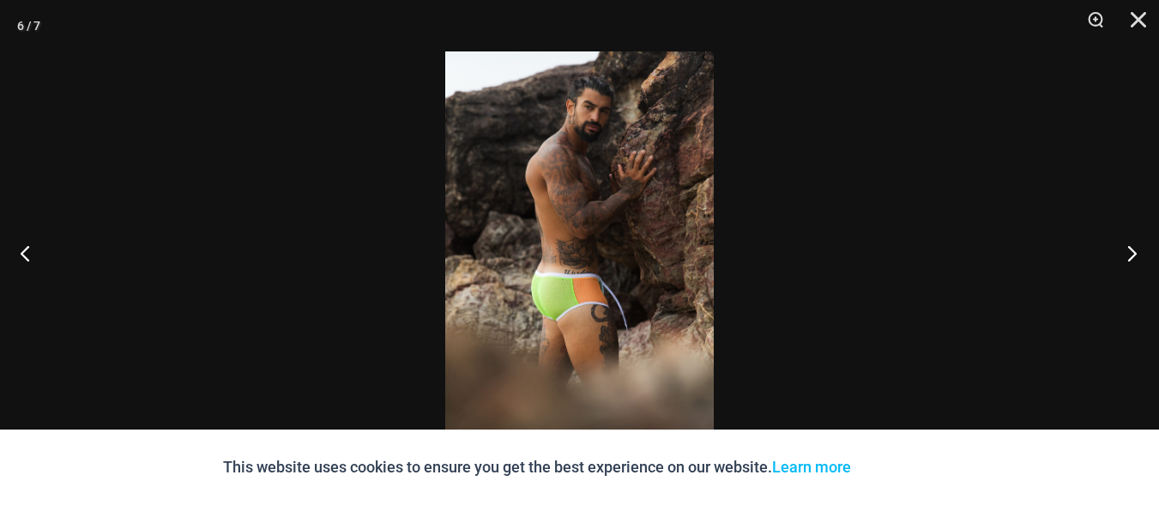
click at [1123, 238] on button "Next" at bounding box center [1126, 253] width 64 height 86
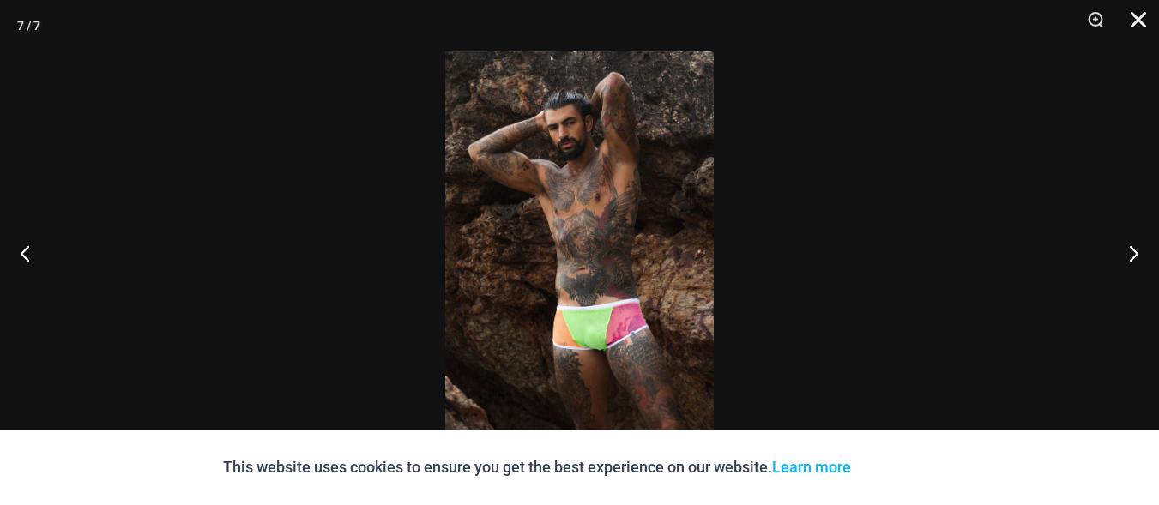
click at [1128, 19] on button "Close" at bounding box center [1132, 25] width 43 height 51
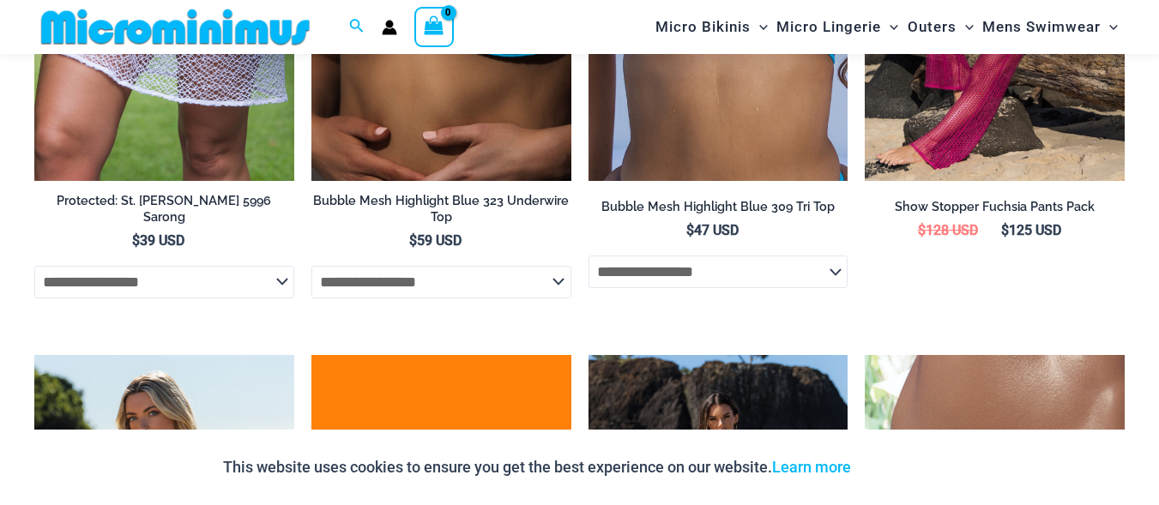
scroll to position [3900, 0]
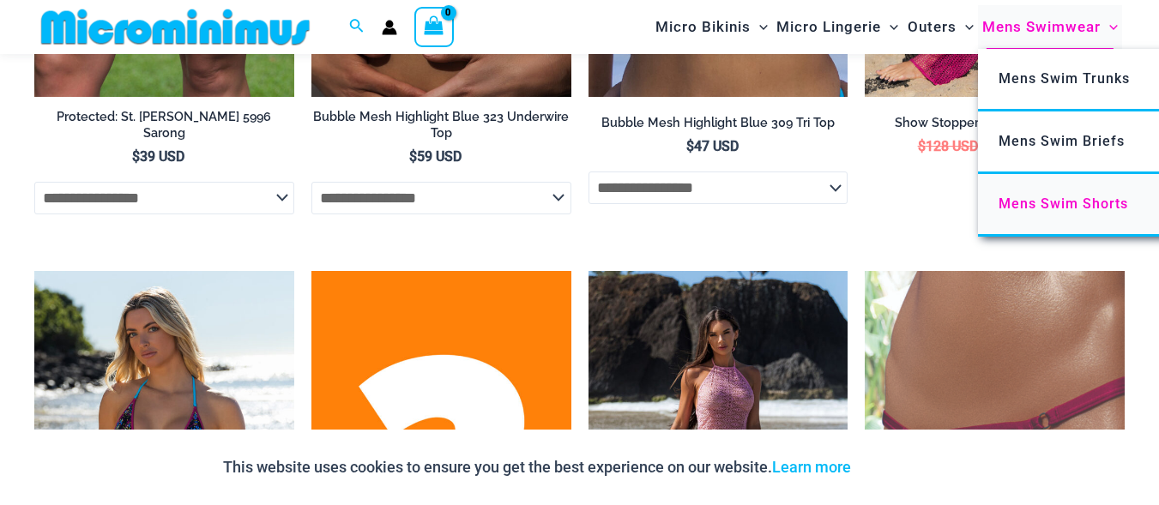
click at [1079, 198] on span "Mens Swim Shorts" at bounding box center [1062, 204] width 129 height 16
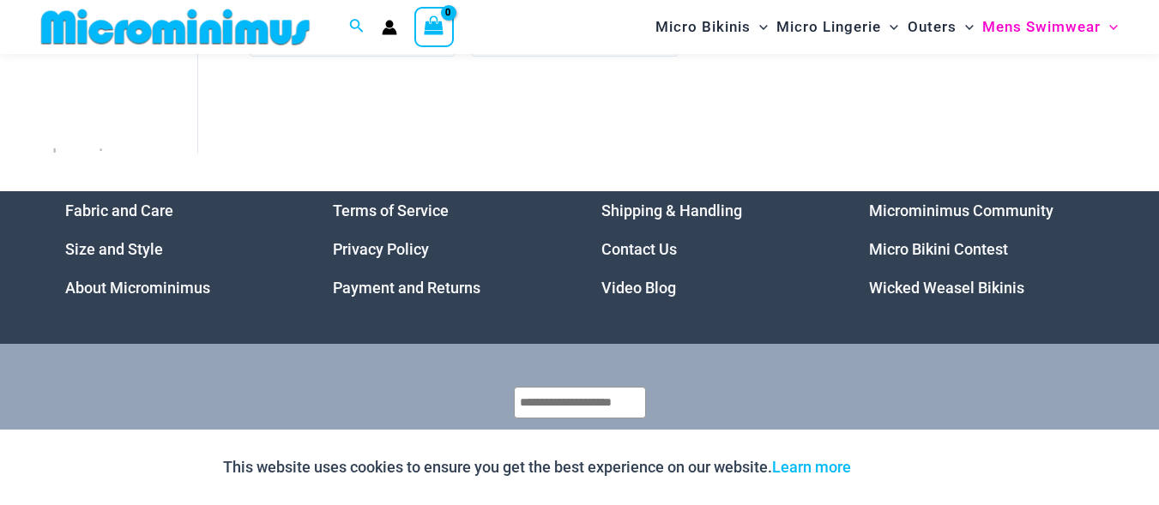
scroll to position [606, 0]
